Goal: Task Accomplishment & Management: Complete application form

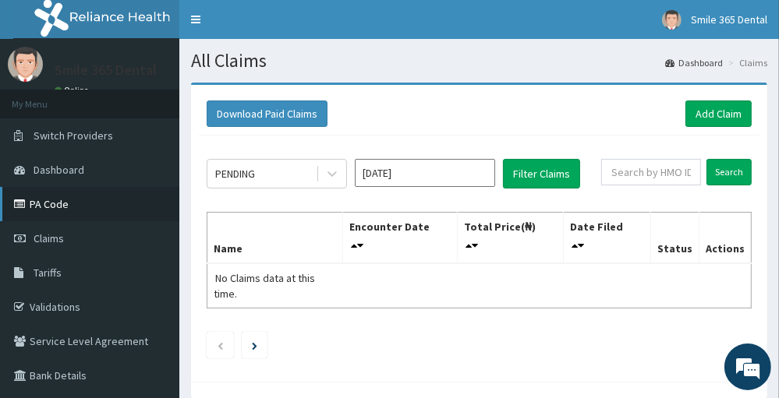
click at [101, 209] on link "PA Code" at bounding box center [89, 204] width 179 height 34
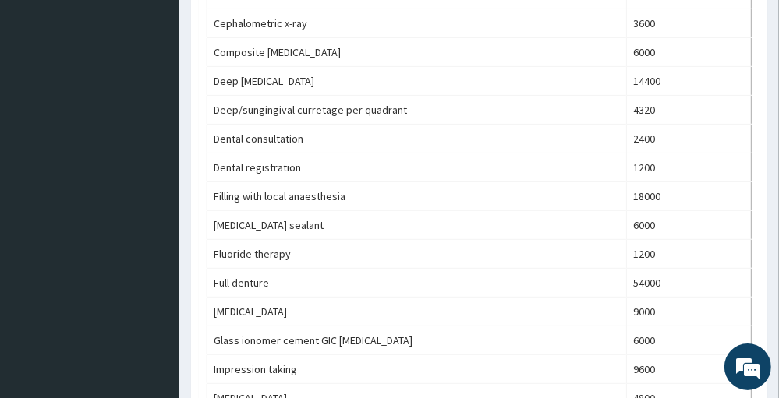
scroll to position [449, 0]
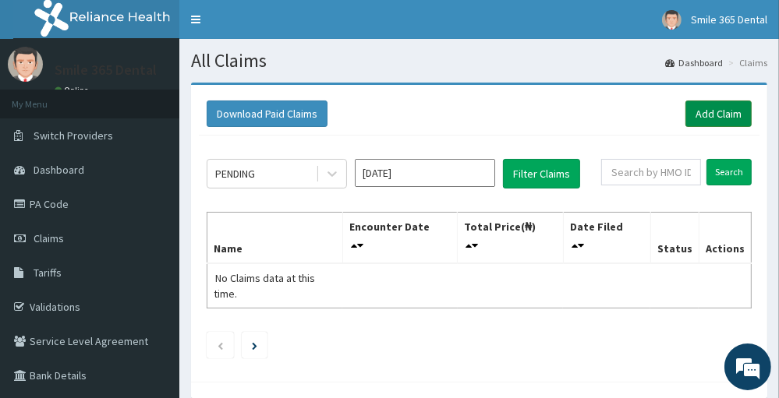
click at [737, 115] on link "Add Claim" at bounding box center [718, 114] width 66 height 26
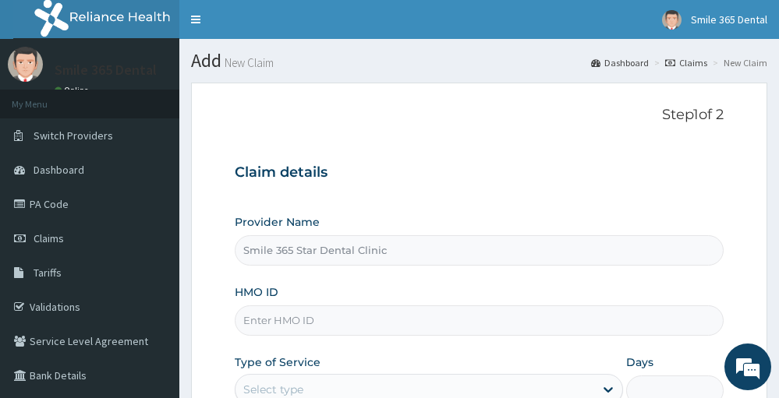
click at [450, 320] on input "HMO ID" at bounding box center [479, 321] width 488 height 30
paste input "PA/6C8C04"
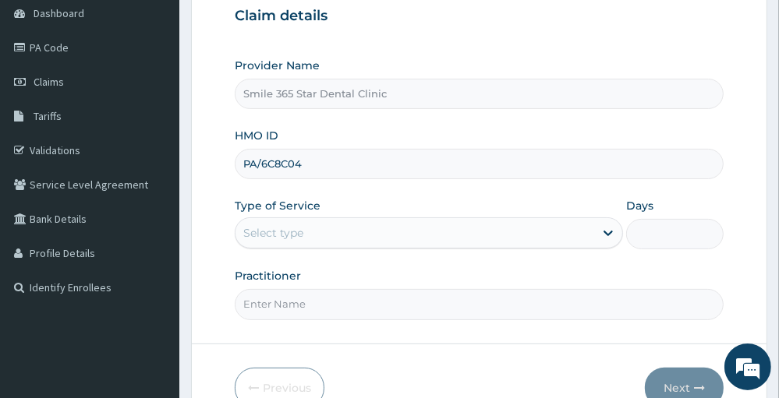
scroll to position [189, 0]
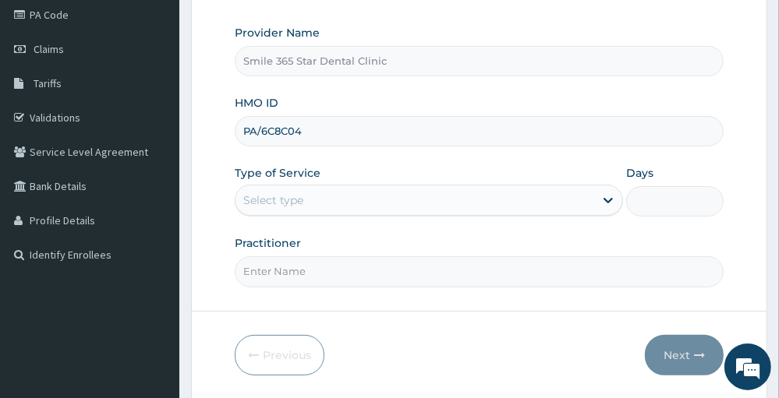
type input "PA/6C8C04"
click at [610, 271] on input "Practitioner" at bounding box center [479, 271] width 488 height 30
type input "Dr. Victor Ike"
click at [609, 193] on icon at bounding box center [608, 201] width 16 height 16
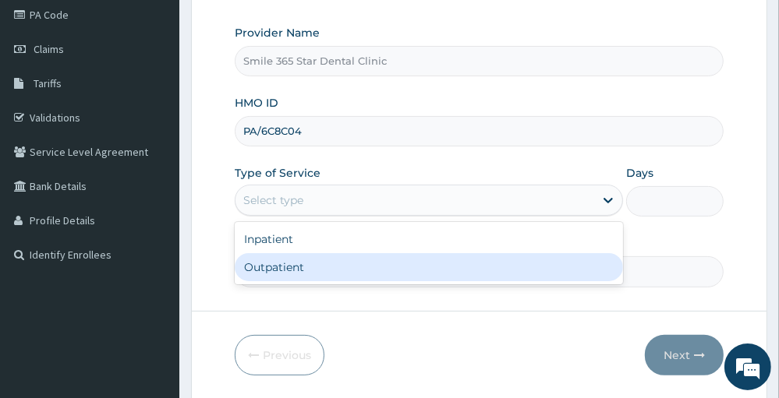
click at [542, 258] on div "Outpatient" at bounding box center [429, 267] width 388 height 28
type input "1"
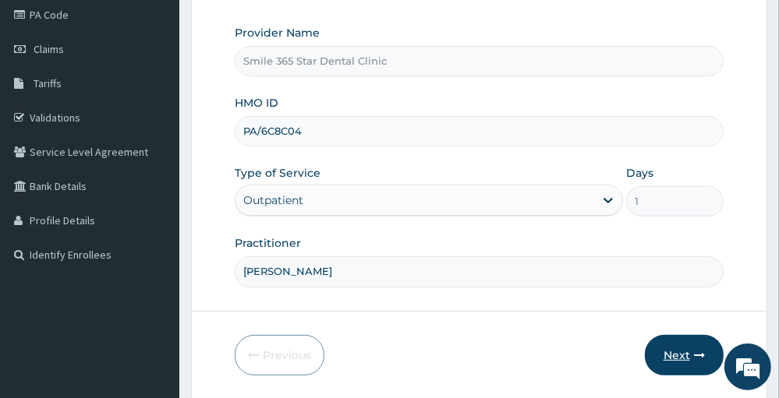
click at [699, 359] on icon "button" at bounding box center [699, 355] width 11 height 11
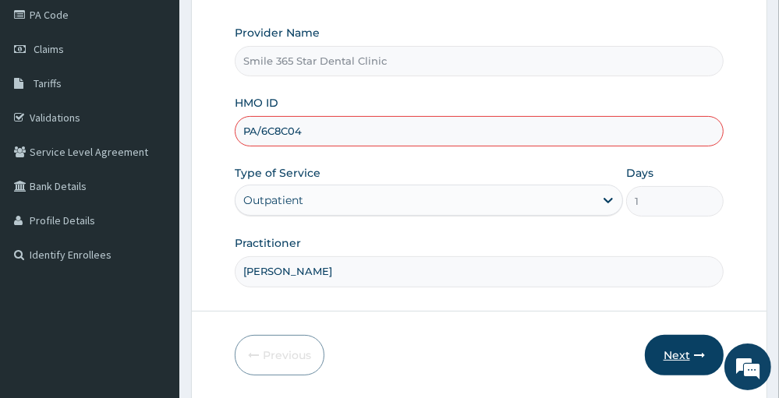
click at [679, 348] on button "Next" at bounding box center [684, 355] width 79 height 41
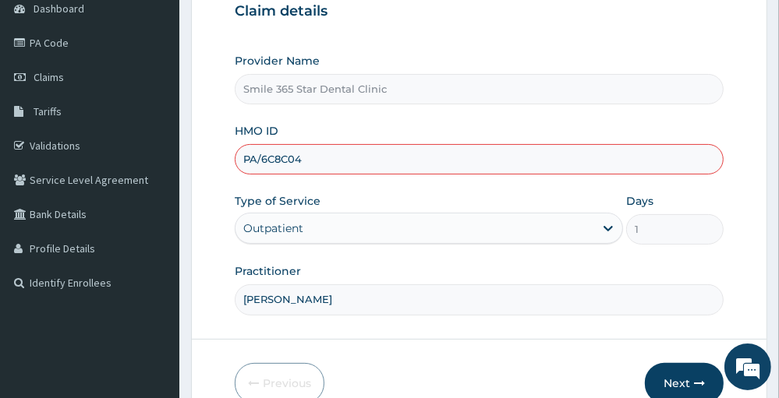
scroll to position [256, 0]
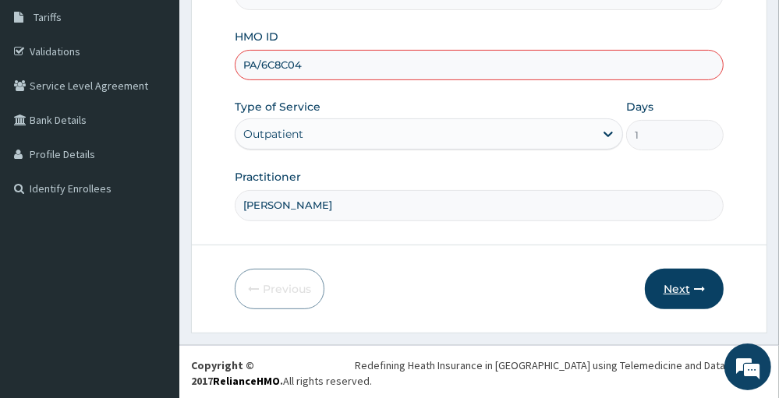
click at [689, 284] on button "Next" at bounding box center [684, 289] width 79 height 41
click at [687, 279] on button "Next" at bounding box center [684, 289] width 79 height 41
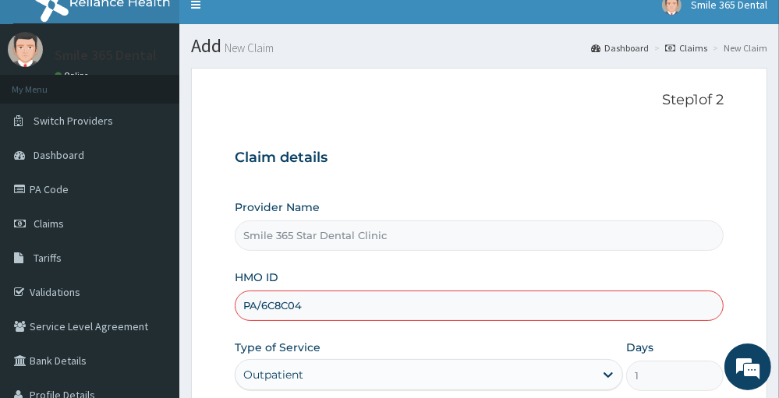
scroll to position [0, 0]
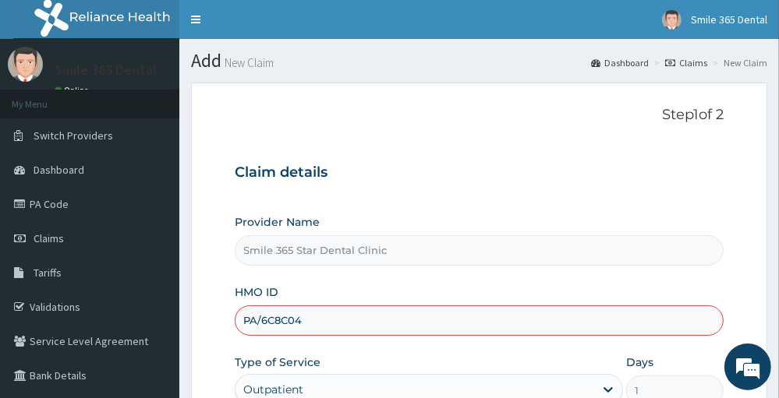
click at [344, 383] on div "Outpatient" at bounding box center [414, 389] width 359 height 25
click at [381, 253] on input "Smile 365 Star Dental Clinic" at bounding box center [479, 250] width 488 height 30
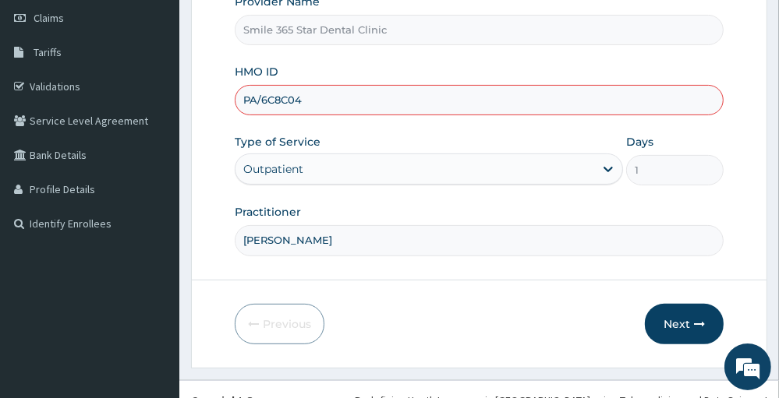
scroll to position [224, 0]
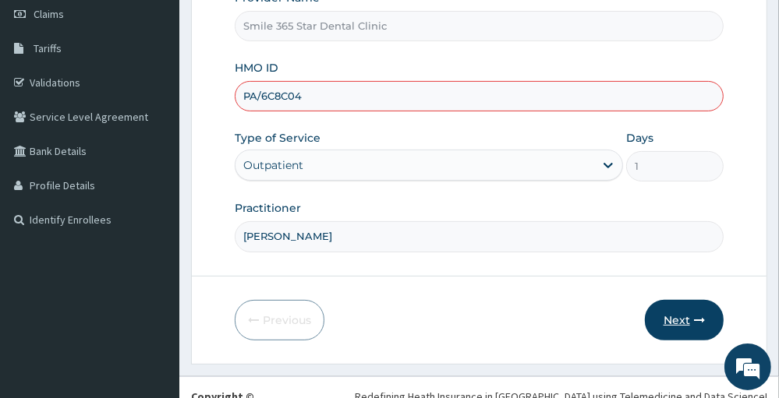
click at [695, 321] on icon "button" at bounding box center [699, 320] width 11 height 11
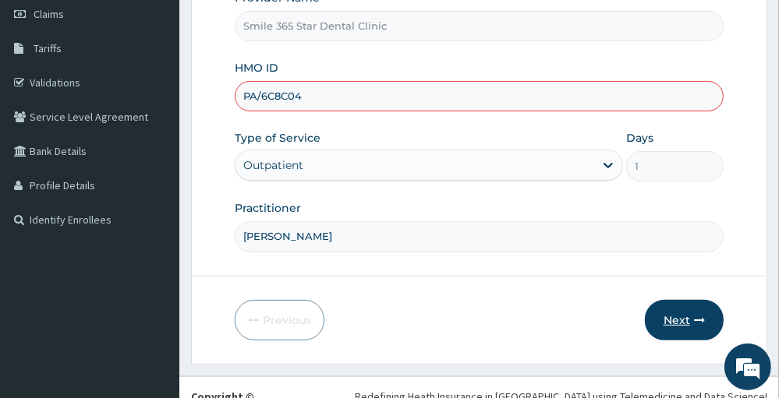
click at [695, 321] on icon "button" at bounding box center [699, 320] width 11 height 11
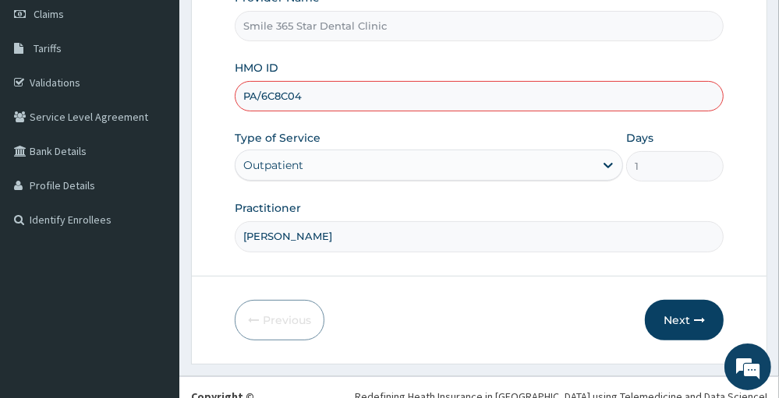
click at [702, 290] on form "Step 1 of 2 Claim details Provider Name Smile 365 Star Dental Clinic HMO ID PA/…" at bounding box center [479, 111] width 576 height 506
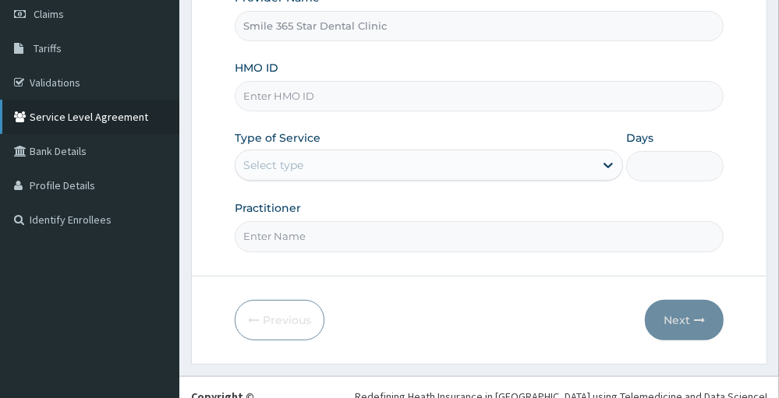
type input "Smile 365 Star Dental Clinic"
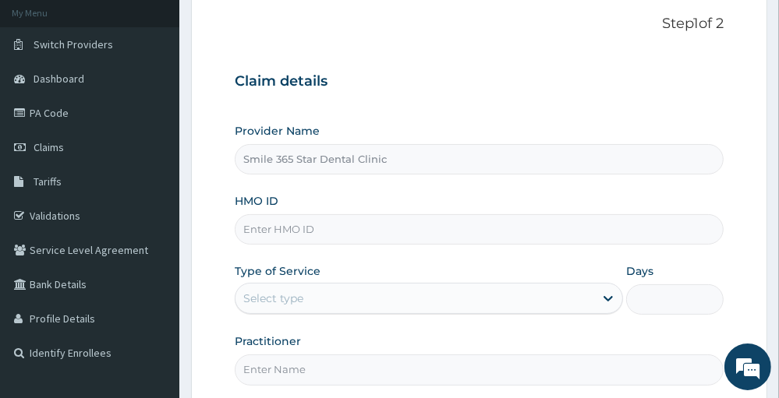
scroll to position [56, 0]
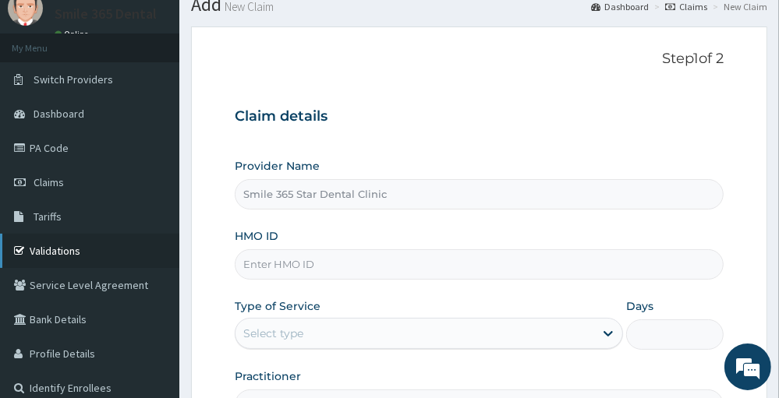
click at [82, 249] on link "Validations" at bounding box center [89, 251] width 179 height 34
click at [82, 248] on link "Validations" at bounding box center [89, 251] width 179 height 34
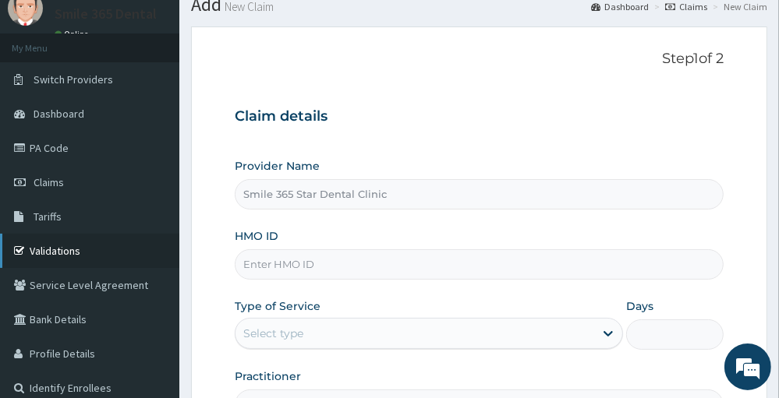
click at [82, 248] on link "Validations" at bounding box center [89, 251] width 179 height 34
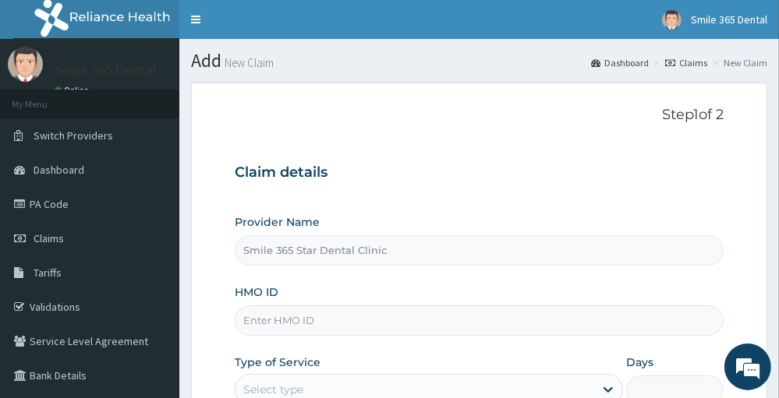
click at [636, 318] on input "HMO ID" at bounding box center [479, 321] width 488 height 30
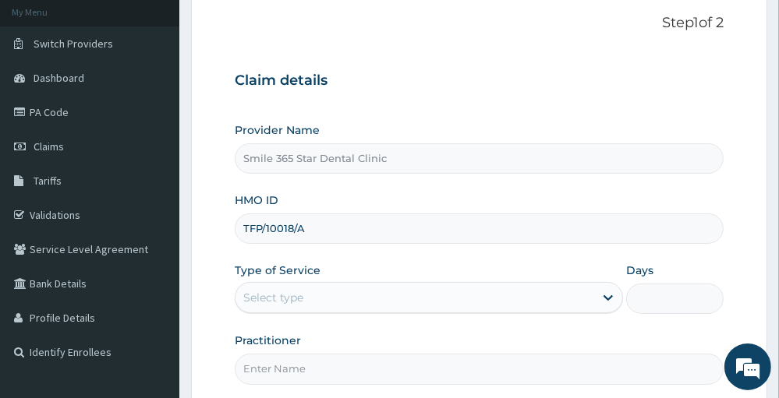
scroll to position [123, 0]
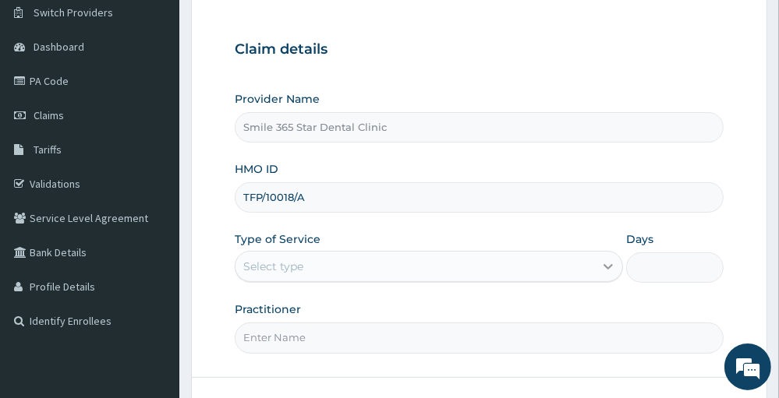
type input "TFP/10018/A"
click at [611, 262] on icon at bounding box center [608, 267] width 16 height 16
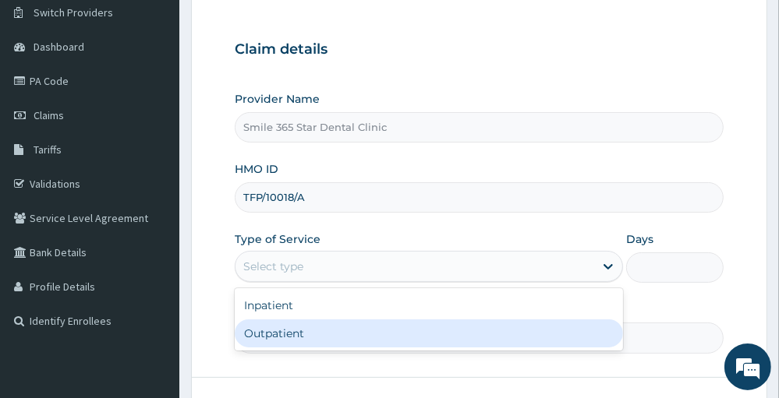
click at [534, 334] on div "Outpatient" at bounding box center [429, 334] width 388 height 28
type input "1"
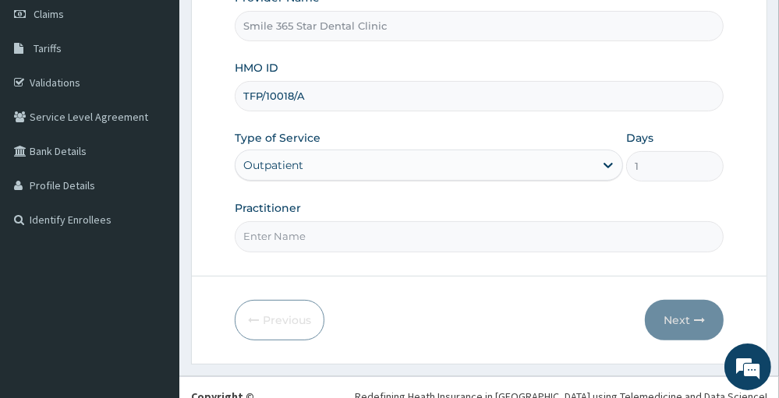
scroll to position [228, 0]
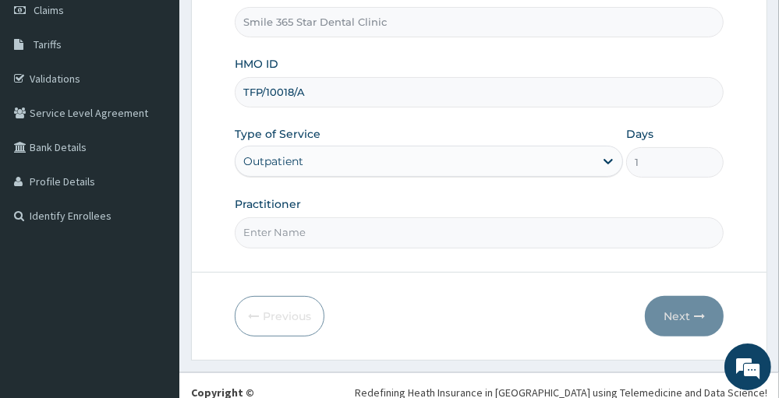
click at [682, 240] on input "Practitioner" at bounding box center [479, 232] width 488 height 30
type input "Dr. Victor Ike"
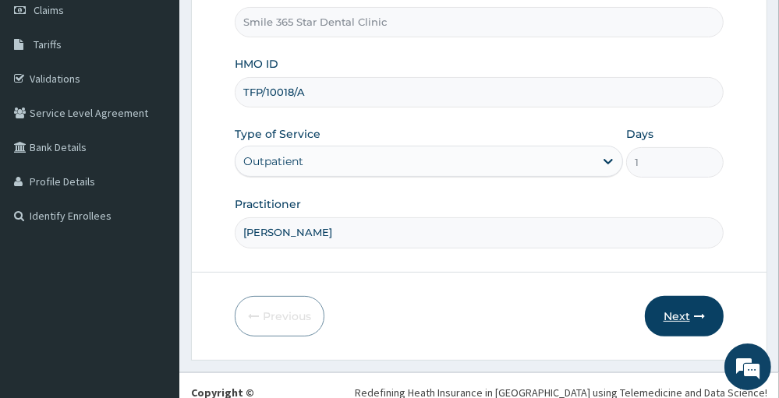
click at [678, 326] on button "Next" at bounding box center [684, 316] width 79 height 41
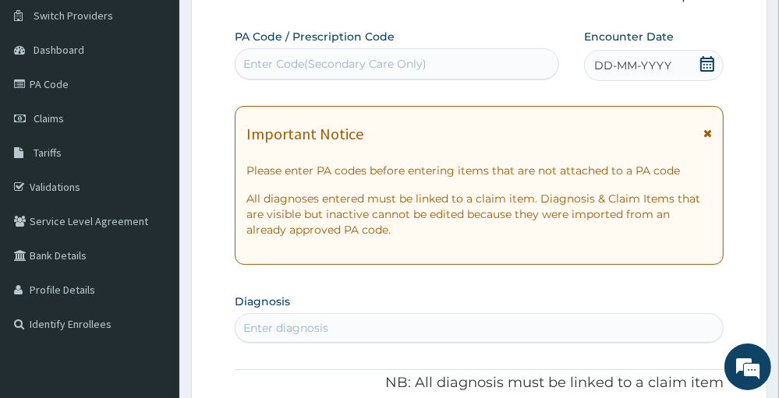
scroll to position [0, 0]
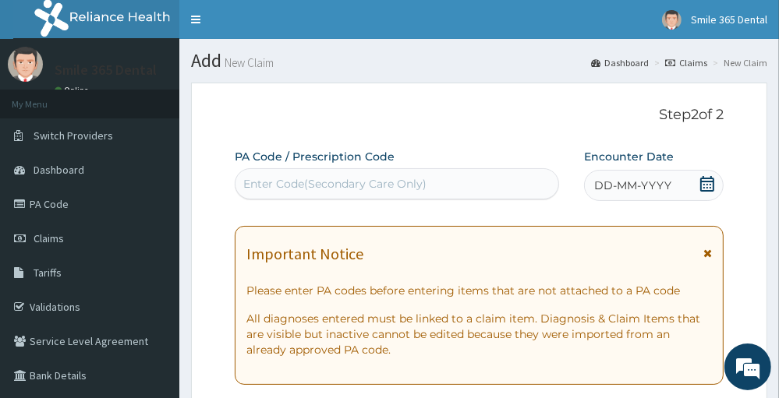
click at [494, 178] on div "Enter Code(Secondary Care Only)" at bounding box center [396, 183] width 323 height 25
paste input "PA/6C8C04"
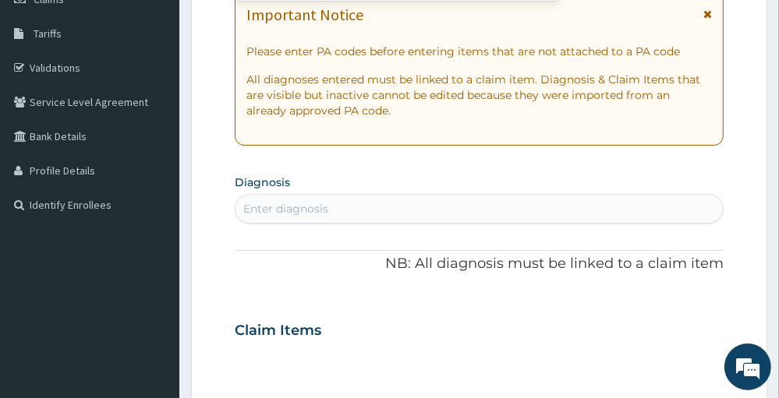
scroll to position [243, 0]
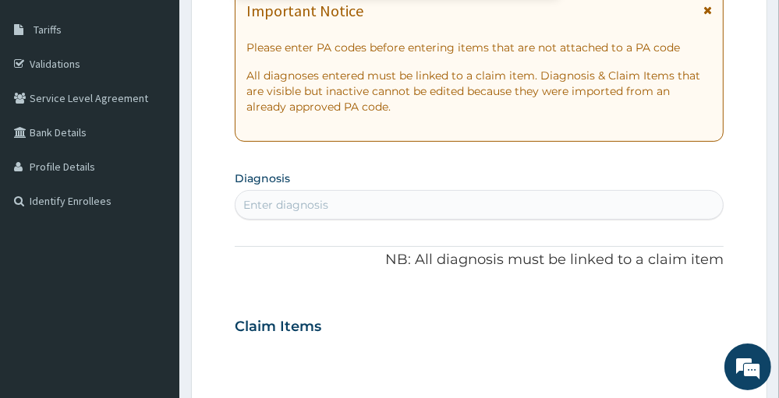
type input "PA/6C8C04"
click at [638, 202] on div "PA Code / Prescription Code option Create "PA/6C8C04" focused, 1 of 1. 1 result…" at bounding box center [479, 325] width 488 height 838
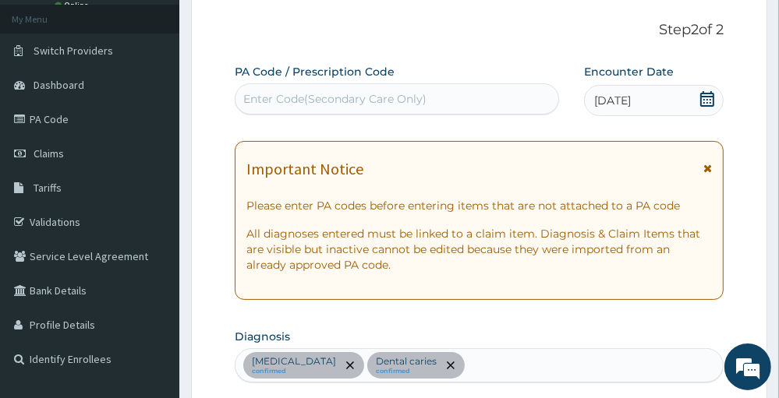
scroll to position [89, 0]
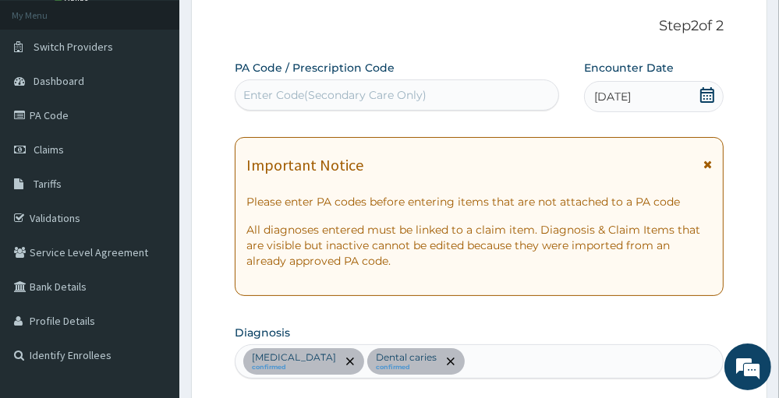
click at [483, 94] on div "Enter Code(Secondary Care Only)" at bounding box center [396, 95] width 323 height 25
paste input "PA/6C8C04"
type input "PA/6C8C04"
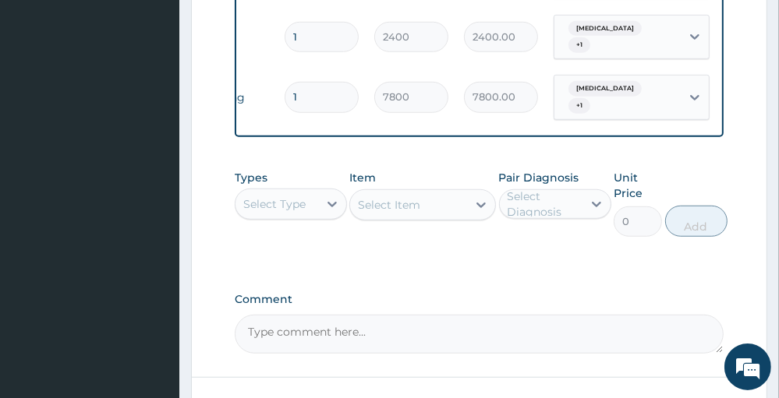
scroll to position [866, 0]
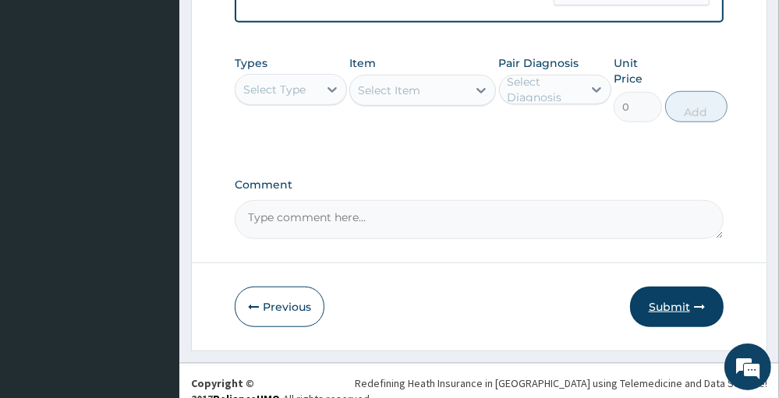
click at [667, 287] on button "Submit" at bounding box center [677, 307] width 94 height 41
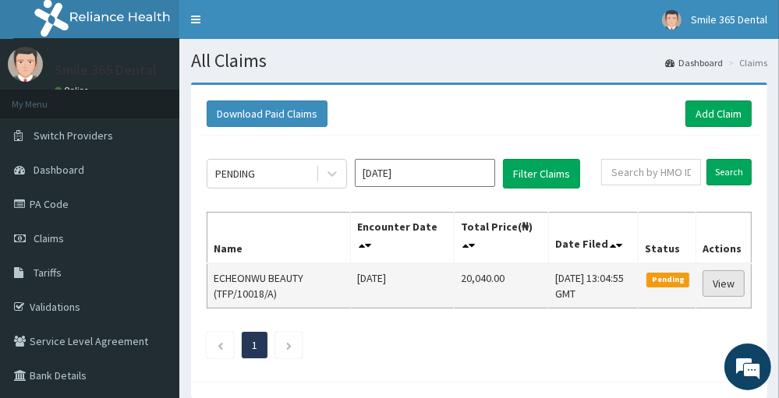
click at [730, 277] on link "View" at bounding box center [723, 283] width 42 height 26
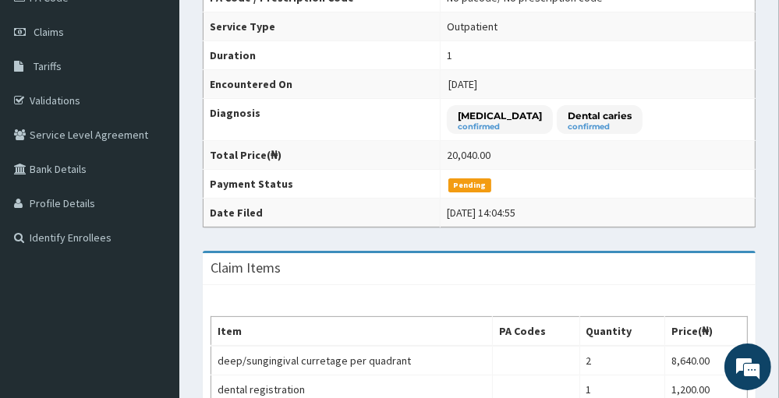
scroll to position [316, 0]
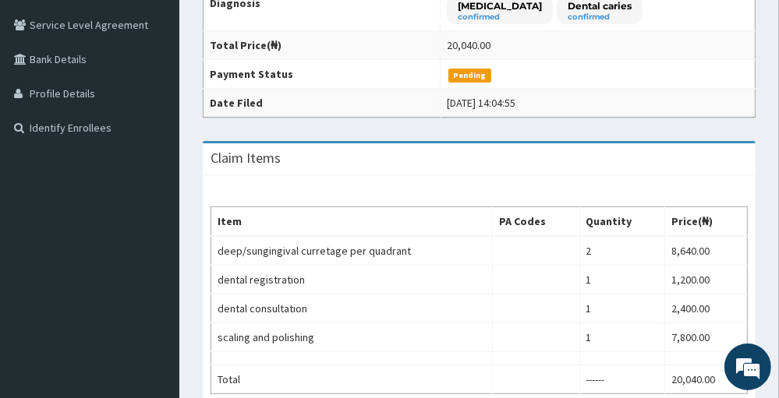
drag, startPoint x: 782, startPoint y: 50, endPoint x: 791, endPoint y: 170, distance: 120.4
click at [778, 170] on html "R EL Toggle navigation Smile 365 Dental Smile 365 Dental - [EMAIL_ADDRESS][DOMA…" at bounding box center [389, 181] width 779 height 995
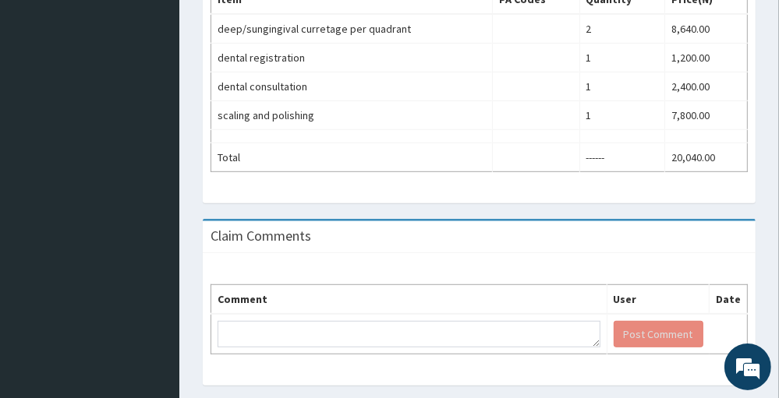
scroll to position [592, 0]
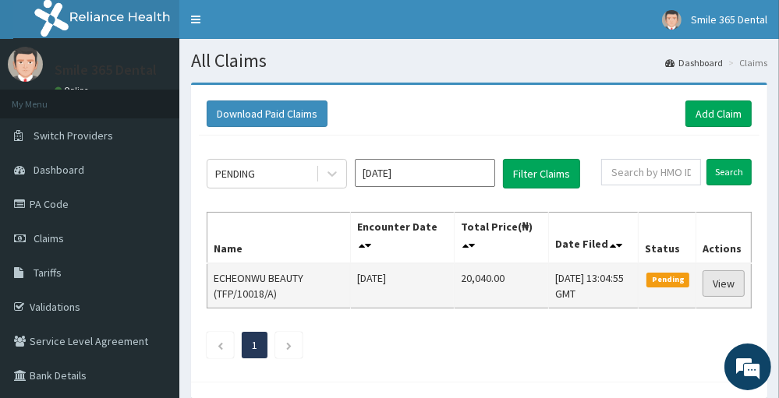
click at [723, 290] on link "View" at bounding box center [723, 283] width 42 height 26
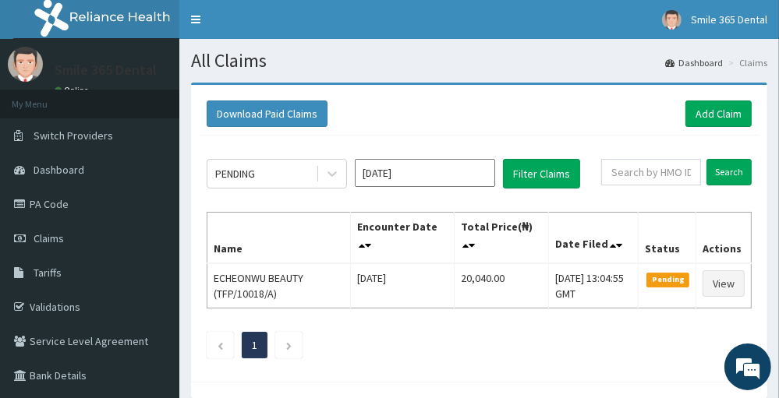
click at [652, 355] on ul "1" at bounding box center [479, 345] width 545 height 26
